Goal: Book appointment/travel/reservation

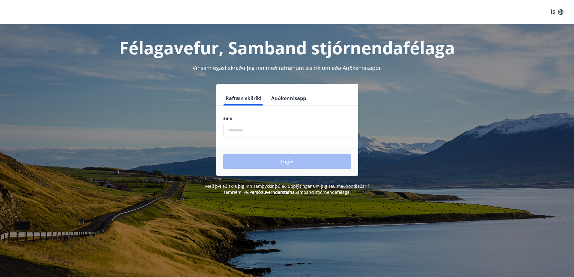
click at [237, 129] on input "phone" at bounding box center [287, 130] width 128 height 15
type input "********"
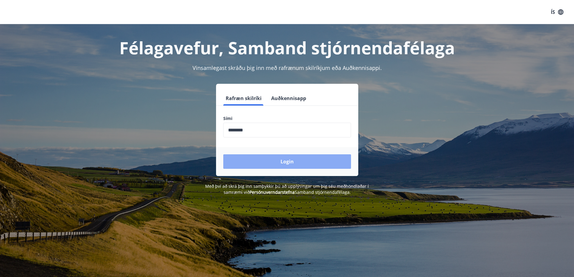
click at [286, 160] on button "Login" at bounding box center [287, 161] width 128 height 14
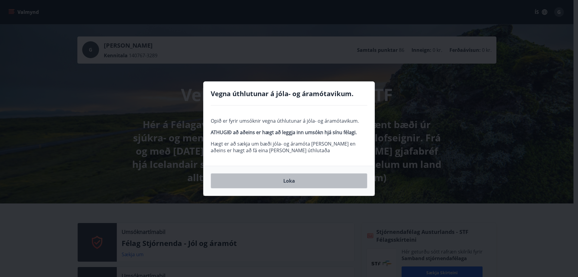
click at [288, 179] on button "Loka" at bounding box center [289, 180] width 157 height 15
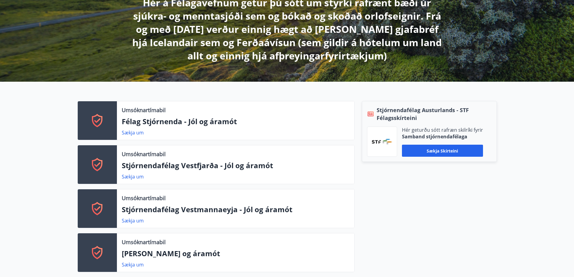
scroll to position [151, 0]
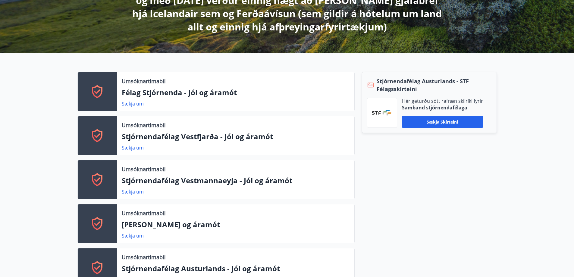
click at [393, 164] on div "Stjórnendafélag Austurlands - STF Félagsskírteini Hér geturðu sótt rafræn skilr…" at bounding box center [425, 226] width 142 height 308
click at [404, 152] on div "Stjórnendafélag Austurlands - STF Félagsskírteini Hér geturðu sótt rafræn skilr…" at bounding box center [425, 226] width 142 height 308
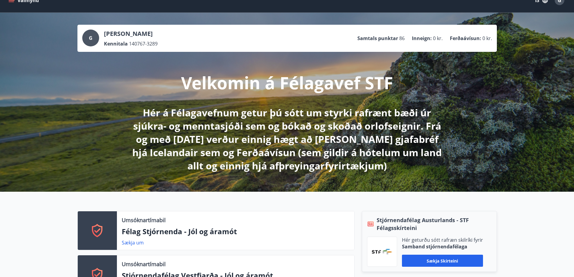
scroll to position [0, 0]
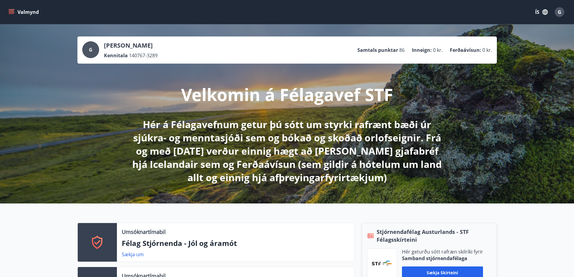
click at [11, 10] on icon "menu" at bounding box center [11, 12] width 6 height 6
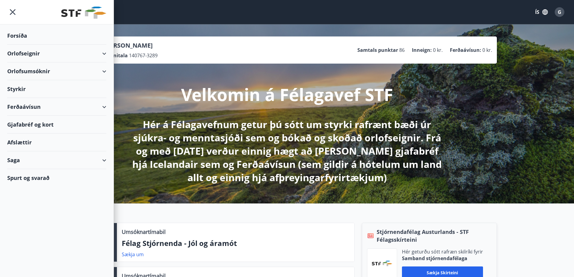
click at [26, 70] on div "Orlofsumsóknir" at bounding box center [56, 71] width 99 height 18
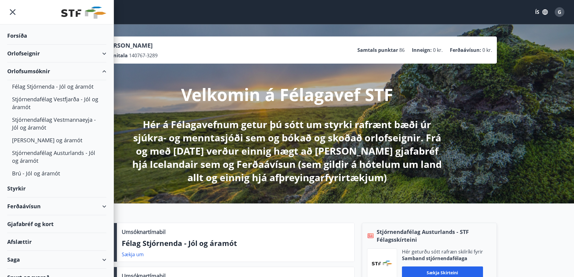
click at [31, 53] on div "Orlofseignir" at bounding box center [56, 54] width 99 height 18
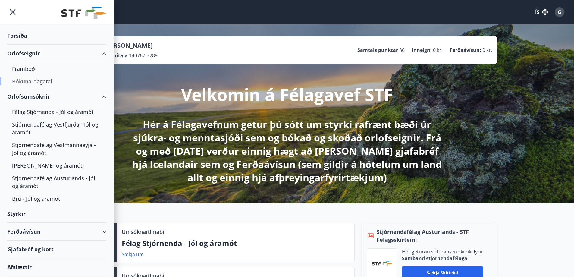
click at [30, 81] on div "Bókunardagatal" at bounding box center [56, 81] width 89 height 13
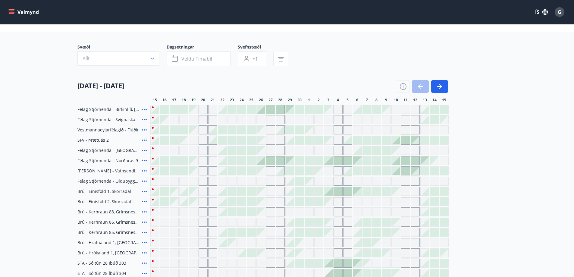
scroll to position [60, 0]
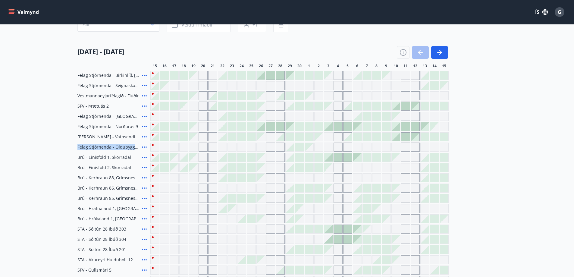
drag, startPoint x: 497, startPoint y: 142, endPoint x: 499, endPoint y: 148, distance: 6.6
click at [497, 142] on div "Svæði Allt Dagsetningar Veldu tímabil Svefnstæði +1 15 september - 15 október 1…" at bounding box center [287, 183] width 434 height 346
click at [491, 99] on div "Félag Stjórnenda - Birkihlíð, Brekkuheiði Félag Stjórnenda - Svignaskarð 32 Ves…" at bounding box center [286, 213] width 419 height 285
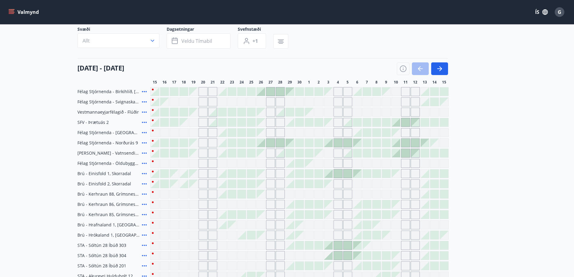
scroll to position [34, 0]
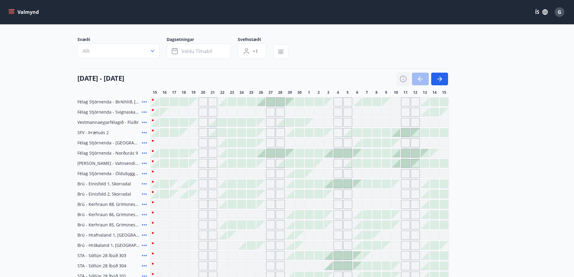
click at [402, 80] on icon "button" at bounding box center [402, 78] width 7 height 7
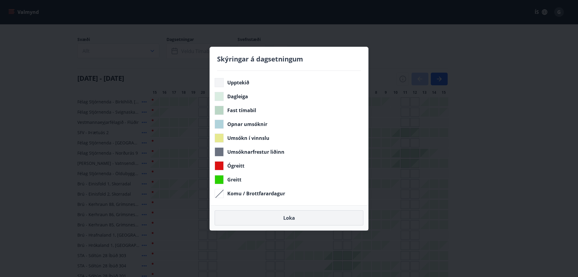
click at [292, 216] on button "Loka" at bounding box center [289, 217] width 149 height 15
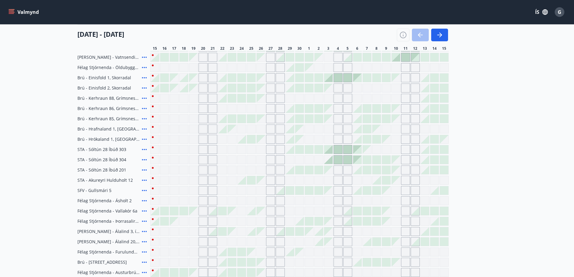
scroll to position [151, 0]
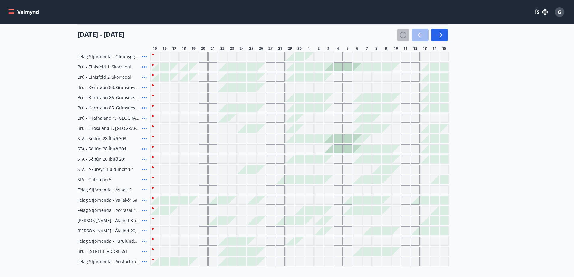
click at [403, 33] on icon "button" at bounding box center [402, 34] width 7 height 7
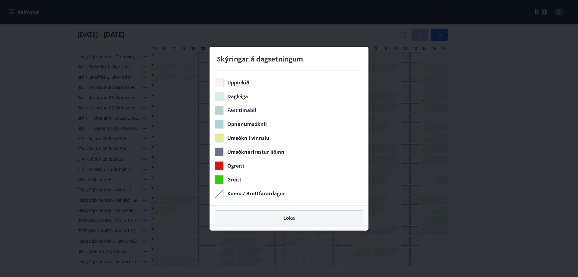
click at [292, 217] on button "Loka" at bounding box center [289, 217] width 149 height 15
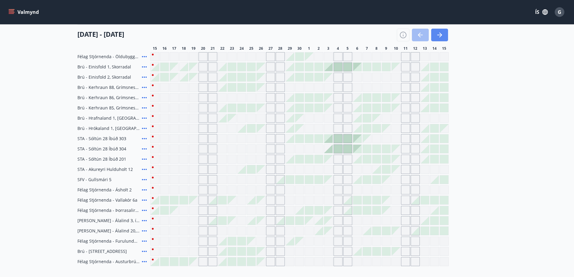
click at [440, 36] on icon "button" at bounding box center [439, 34] width 7 height 7
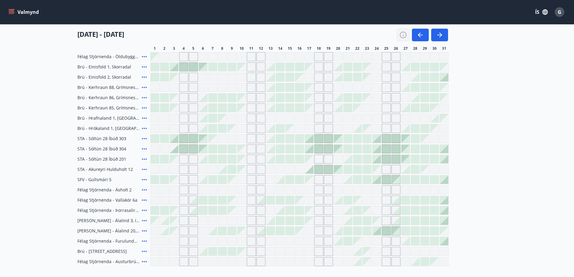
click at [400, 34] on icon "button" at bounding box center [402, 34] width 7 height 7
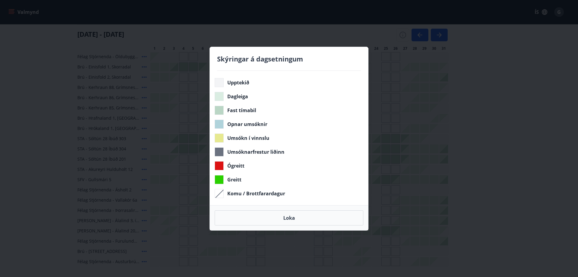
click at [402, 35] on div "Skýringar á dagsetningum Upptekið Dagleiga Fast tímabil Opnar umsóknir Umsókn í…" at bounding box center [289, 138] width 578 height 277
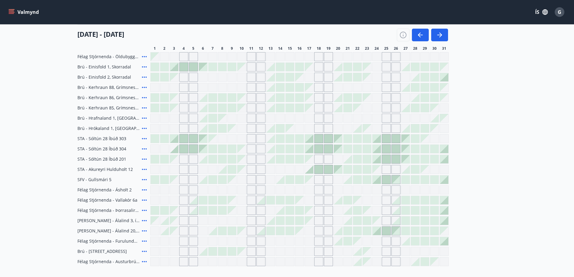
click at [445, 242] on div at bounding box center [444, 241] width 8 height 8
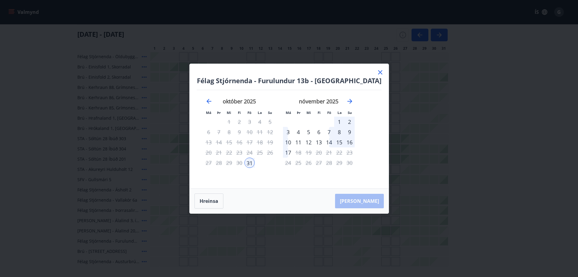
click at [377, 71] on icon at bounding box center [380, 72] width 7 height 7
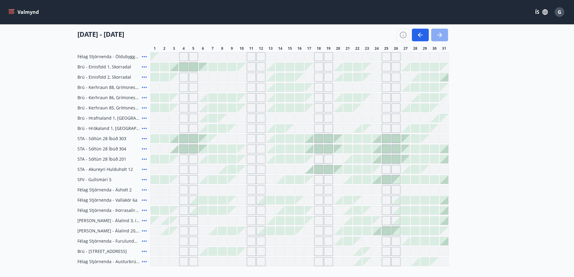
click at [436, 33] on icon "button" at bounding box center [439, 34] width 7 height 7
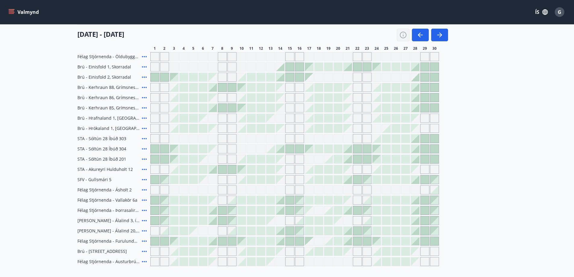
click at [402, 34] on icon "button" at bounding box center [402, 34] width 7 height 7
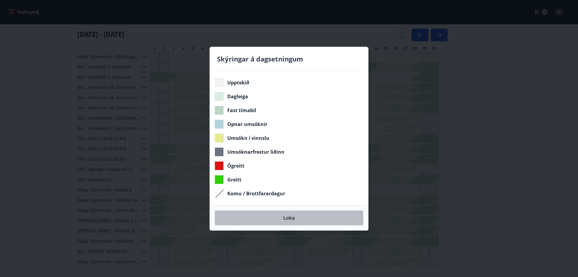
click at [291, 215] on button "Loka" at bounding box center [289, 217] width 149 height 15
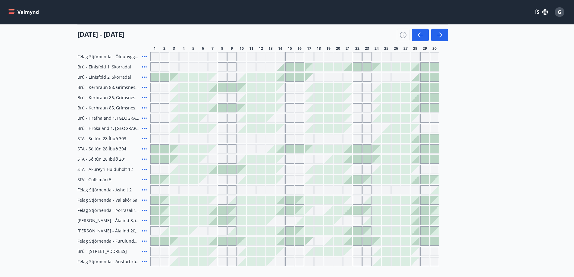
scroll to position [120, 0]
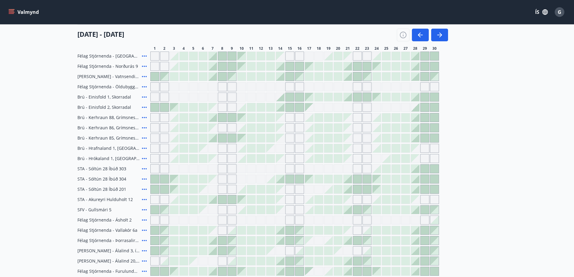
click at [487, 142] on div "Félag Stjórnenda - Birkihlíð, Brekkuheiði Félag Stjórnenda - Svignaskarð 32 Ves…" at bounding box center [286, 153] width 419 height 285
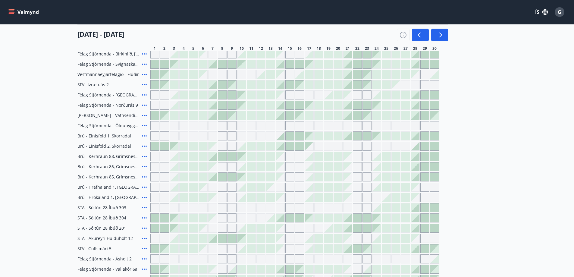
scroll to position [60, 0]
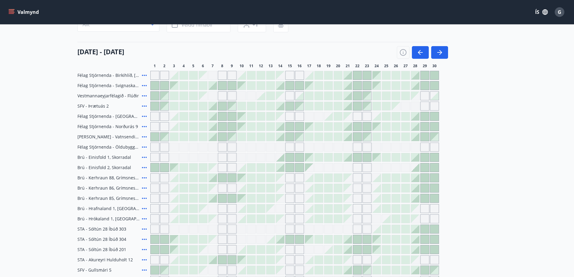
click at [422, 50] on icon "button" at bounding box center [419, 52] width 7 height 7
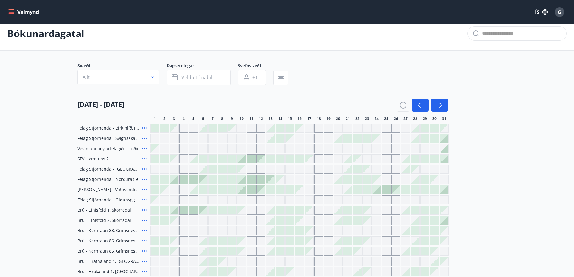
scroll to position [0, 0]
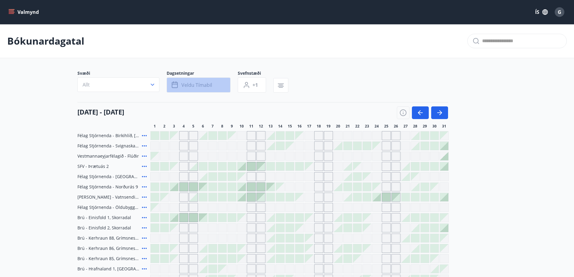
click at [215, 85] on button "Veldu tímabil" at bounding box center [199, 84] width 64 height 15
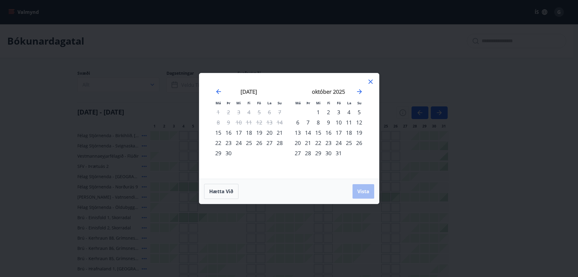
click at [316, 153] on div "29" at bounding box center [318, 153] width 10 height 10
click at [361, 90] on icon "Move forward to switch to the next month." at bounding box center [359, 91] width 7 height 7
click at [359, 111] on div "2" at bounding box center [359, 112] width 10 height 10
click at [361, 189] on span "Vista" at bounding box center [363, 191] width 12 height 7
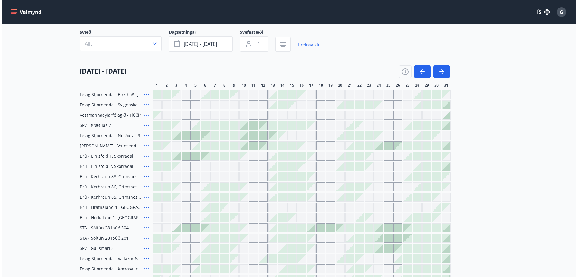
scroll to position [30, 0]
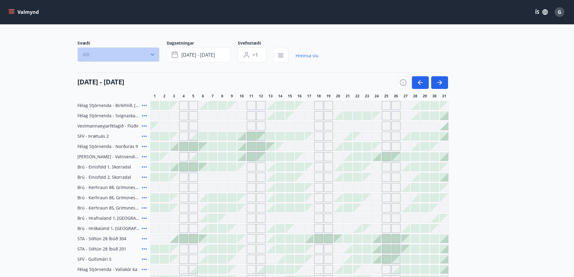
click at [153, 53] on button "Allt" at bounding box center [118, 54] width 82 height 14
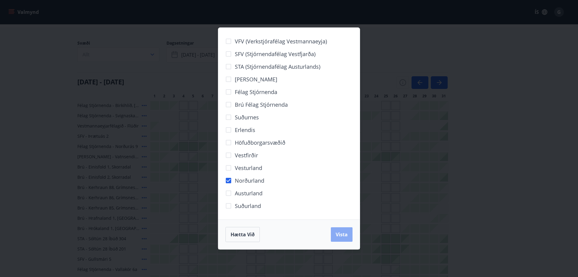
click at [343, 233] on span "Vista" at bounding box center [342, 234] width 12 height 7
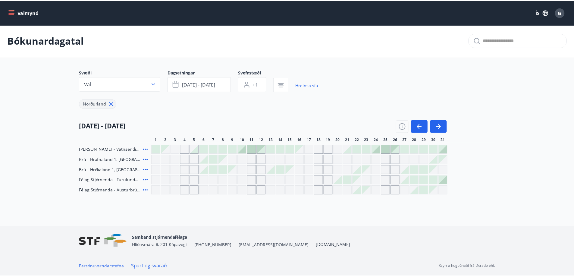
scroll to position [1, 0]
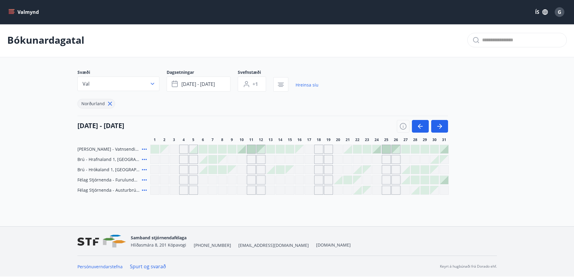
click at [503, 123] on div "Svæði Val Dagsetningar okt 29 - nóv 02 Svefnstæði +1 Hreinsa síu Norðurland 01 …" at bounding box center [287, 131] width 434 height 125
click at [506, 149] on main "Bókunardagatal Svæði Val Dagsetningar okt 29 - nóv 02 Svefnstæði +1 Hreinsa síu…" at bounding box center [287, 108] width 574 height 171
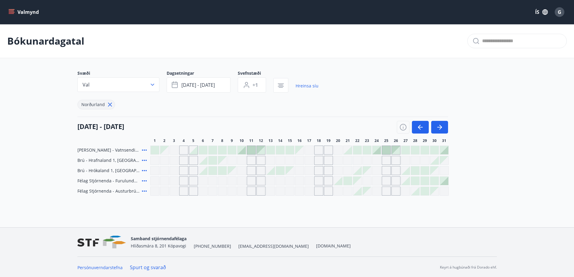
drag, startPoint x: 508, startPoint y: 132, endPoint x: 573, endPoint y: 30, distance: 120.4
click at [510, 130] on main "Bókunardagatal Svæði Val Dagsetningar okt 29 - nóv 02 Svefnstæði +1 Hreinsa síu…" at bounding box center [287, 109] width 574 height 171
click at [559, 11] on span "G" at bounding box center [559, 12] width 4 height 7
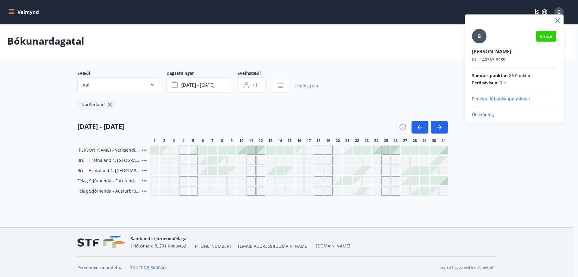
click at [480, 113] on p "Útskráning" at bounding box center [514, 115] width 84 height 6
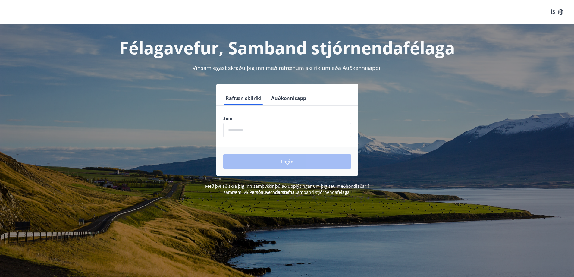
click at [268, 129] on input "phone" at bounding box center [287, 130] width 128 height 15
type input "********"
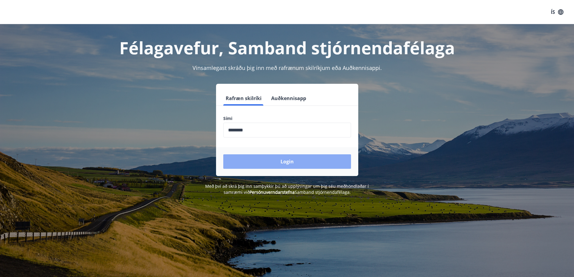
click at [288, 160] on button "Login" at bounding box center [287, 161] width 128 height 14
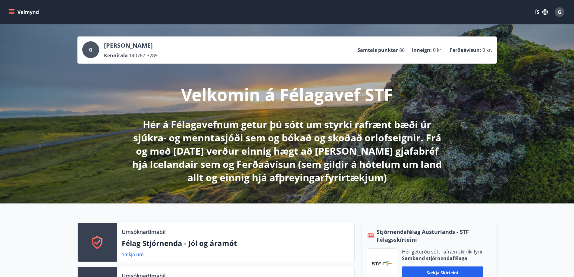
click at [480, 91] on div "G [PERSON_NAME] 140767-3289 Samtals punktar 86 Inneign : 0 kr. Ferðaávísun : 0 …" at bounding box center [287, 113] width 574 height 179
click at [11, 11] on icon "menu" at bounding box center [11, 11] width 5 height 1
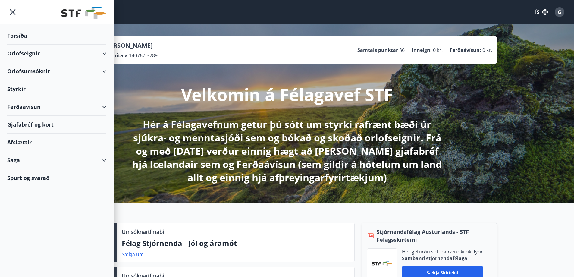
click at [103, 70] on div "Orlofsumsóknir" at bounding box center [56, 71] width 99 height 18
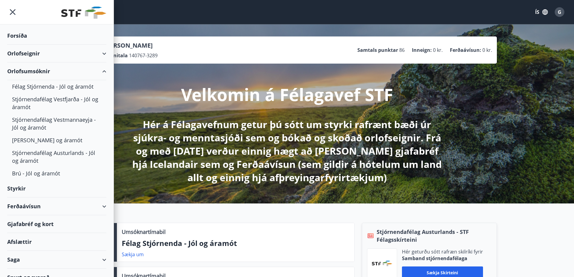
click at [26, 70] on div "Orlofsumsóknir" at bounding box center [56, 71] width 99 height 18
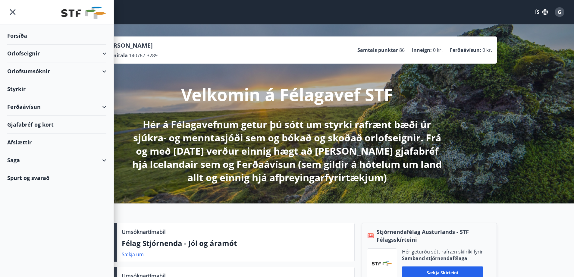
click at [30, 52] on div "Orlofseignir" at bounding box center [56, 54] width 99 height 18
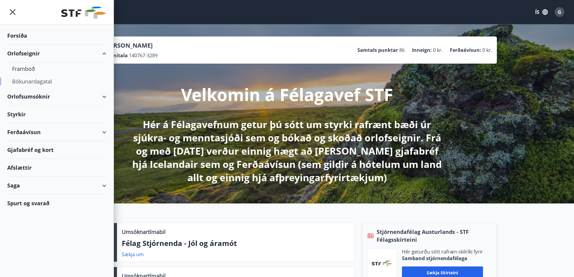
click at [28, 81] on div "Bókunardagatal" at bounding box center [56, 81] width 89 height 13
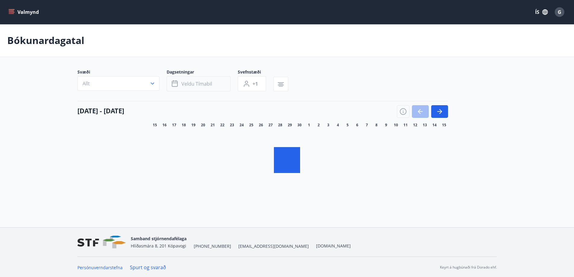
click at [195, 84] on span "Veldu tímabil" at bounding box center [196, 83] width 31 height 7
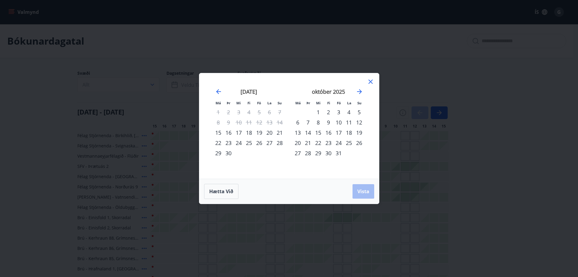
click at [318, 153] on div "29" at bounding box center [318, 153] width 10 height 10
click at [359, 91] on icon "Move forward to switch to the next month." at bounding box center [359, 91] width 7 height 7
click at [360, 111] on div "2" at bounding box center [359, 112] width 10 height 10
click at [364, 191] on span "Vista" at bounding box center [363, 191] width 12 height 7
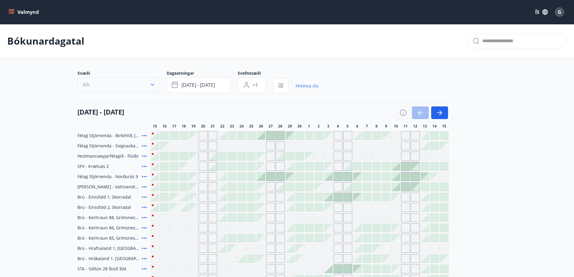
click at [154, 84] on icon "button" at bounding box center [152, 85] width 6 height 6
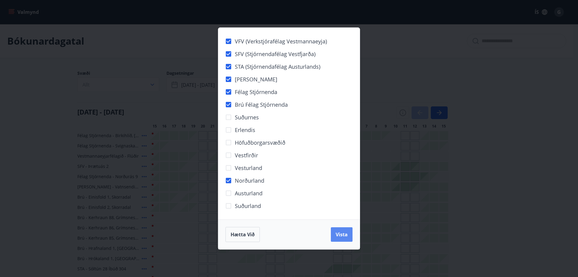
click at [340, 232] on span "Vista" at bounding box center [342, 234] width 12 height 7
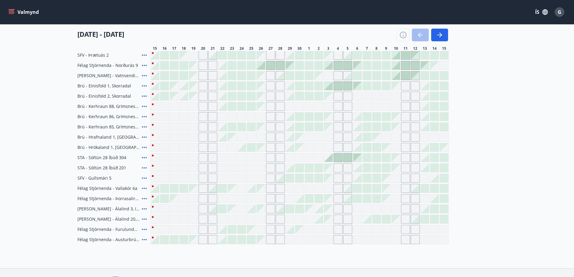
scroll to position [151, 0]
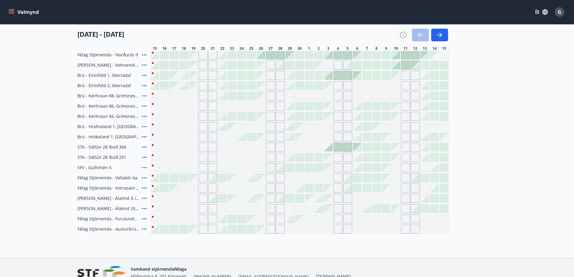
click at [143, 209] on icon at bounding box center [144, 208] width 7 height 7
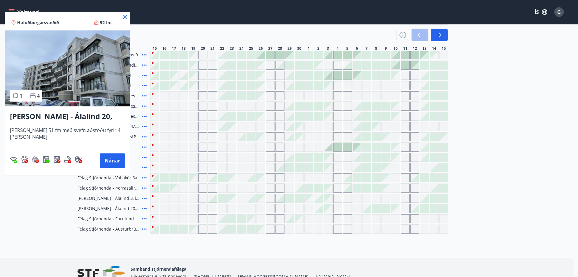
click at [123, 17] on icon at bounding box center [125, 17] width 4 height 4
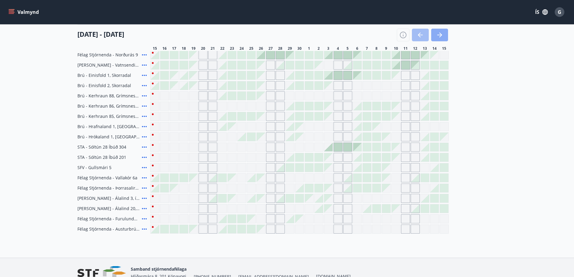
click at [437, 33] on icon "button" at bounding box center [439, 34] width 7 height 7
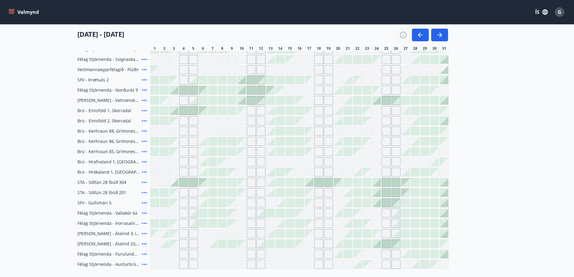
scroll to position [120, 0]
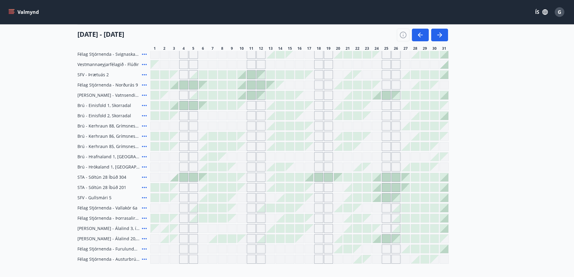
click at [482, 130] on div "Félag Stjórnenda - [GEOGRAPHIC_DATA], [GEOGRAPHIC_DATA] Félag Stjórnenda - Svig…" at bounding box center [286, 151] width 419 height 224
click at [441, 33] on icon "button" at bounding box center [439, 34] width 7 height 7
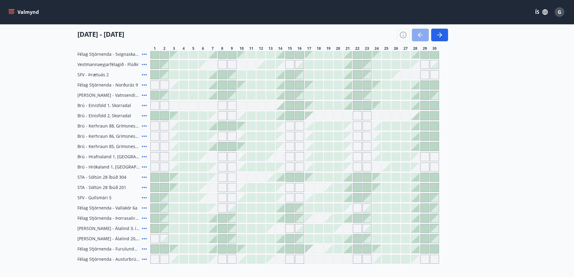
click at [419, 34] on icon "button" at bounding box center [419, 35] width 3 height 5
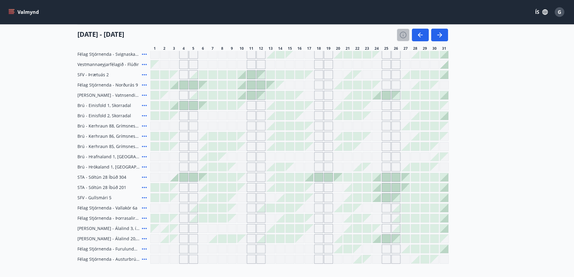
click at [401, 34] on icon "button" at bounding box center [402, 34] width 7 height 7
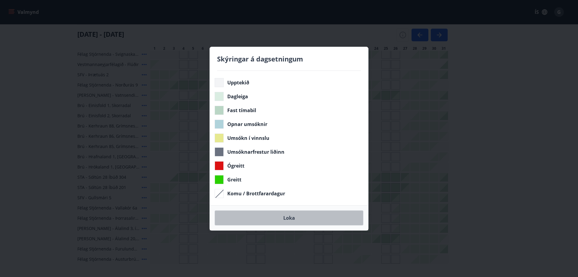
click at [291, 217] on button "Loka" at bounding box center [289, 217] width 149 height 15
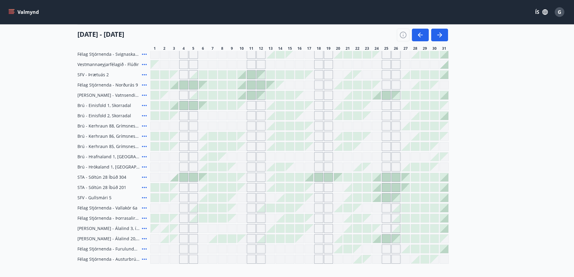
click at [144, 248] on icon at bounding box center [144, 248] width 7 height 7
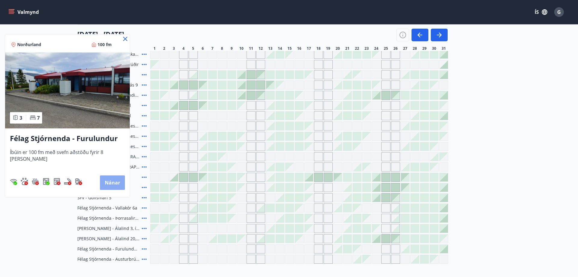
click at [114, 180] on button "Nánar" at bounding box center [112, 182] width 25 height 14
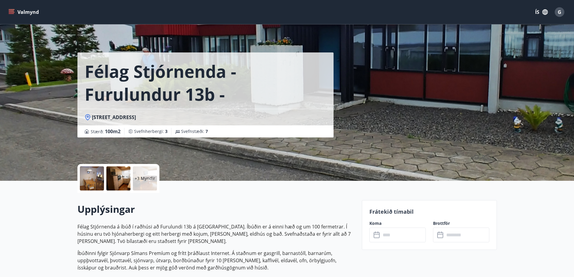
click at [91, 177] on div at bounding box center [92, 178] width 24 height 24
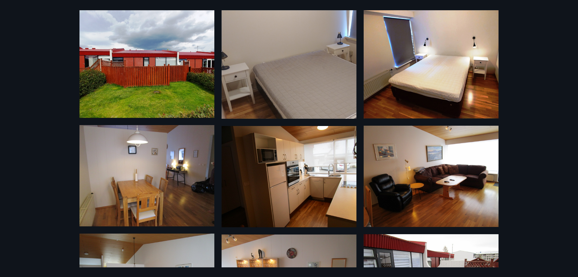
scroll to position [94, 0]
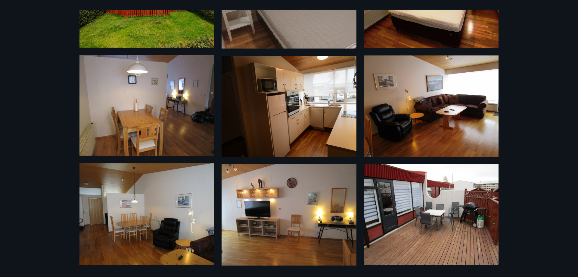
click at [510, 167] on div "9 Myndir" at bounding box center [289, 138] width 578 height 277
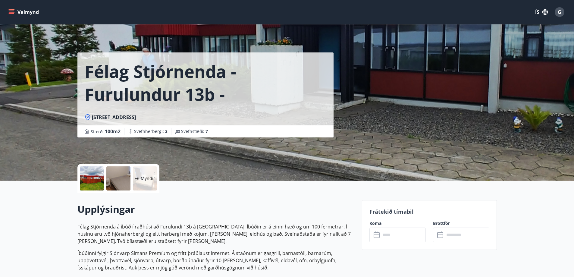
click at [79, 177] on div "+6 Myndir" at bounding box center [118, 178] width 82 height 29
click at [86, 176] on div at bounding box center [92, 178] width 24 height 24
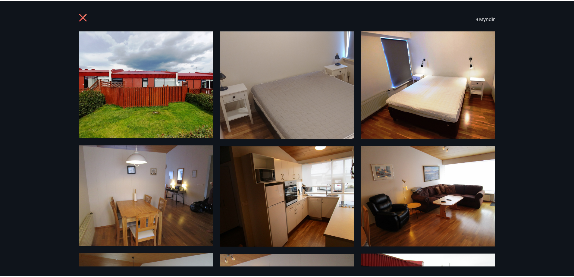
scroll to position [0, 0]
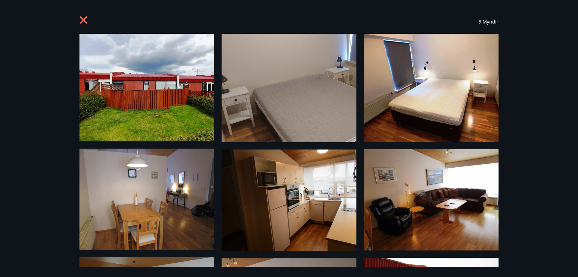
click at [83, 19] on icon at bounding box center [84, 21] width 10 height 10
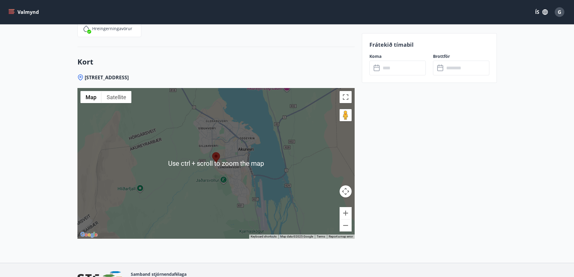
scroll to position [843, 0]
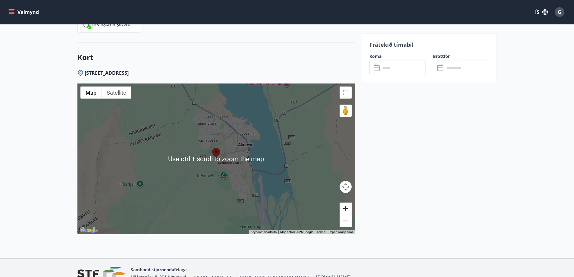
click at [344, 208] on button "Zoom in" at bounding box center [345, 208] width 12 height 12
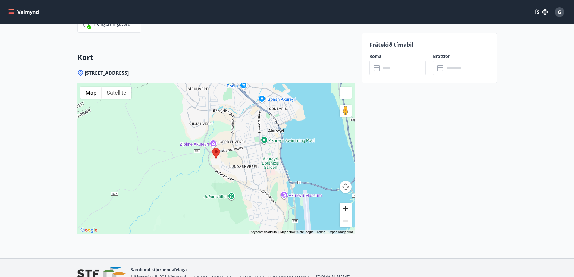
click at [344, 208] on button "Zoom in" at bounding box center [345, 208] width 12 height 12
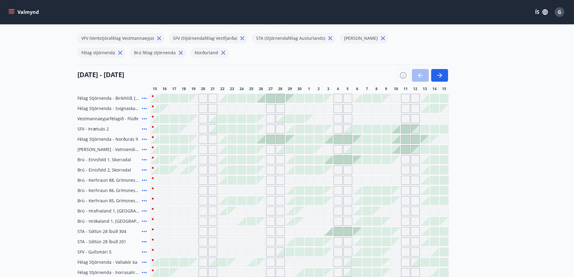
scroll to position [31, 0]
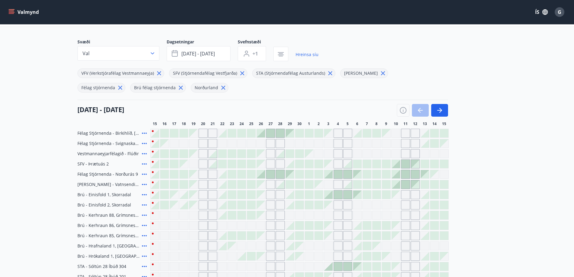
click at [220, 87] on icon at bounding box center [223, 87] width 7 height 7
click at [279, 51] on icon "button" at bounding box center [280, 54] width 7 height 7
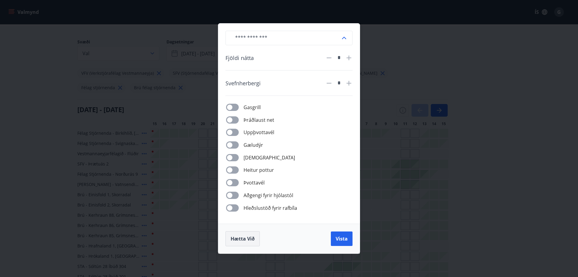
click at [245, 237] on span "Hætta við" at bounding box center [243, 238] width 24 height 7
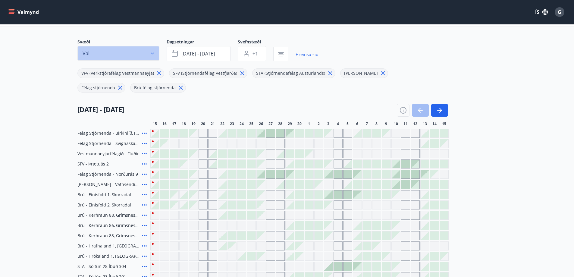
click at [152, 52] on icon "button" at bounding box center [152, 53] width 6 height 6
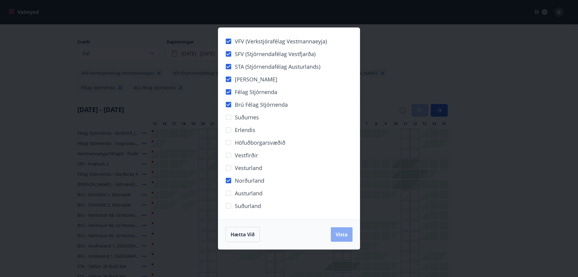
click at [343, 232] on span "Vista" at bounding box center [342, 234] width 12 height 7
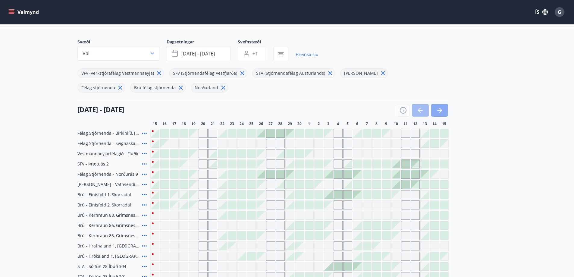
click at [440, 108] on icon "button" at bounding box center [439, 110] width 7 height 7
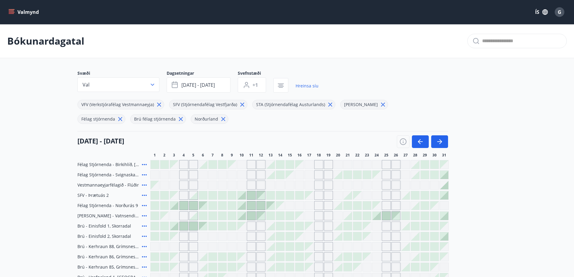
click at [501, 101] on div "Svæði Val Dagsetningar [DATE] - [DATE] Svefnstæði +1 Hreinsa síu VFV (Verkstjór…" at bounding box center [287, 227] width 434 height 314
drag, startPoint x: 493, startPoint y: 95, endPoint x: 494, endPoint y: 98, distance: 3.1
click at [494, 98] on div "Svæði Val Dagsetningar [DATE] - [DATE] Svefnstæði +1 Hreinsa síu VFV (Verkstjór…" at bounding box center [286, 97] width 419 height 54
click at [560, 11] on span "G" at bounding box center [559, 12] width 4 height 7
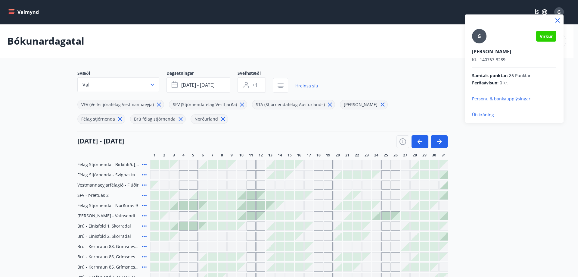
click at [487, 113] on p "Útskráning" at bounding box center [514, 115] width 84 height 6
